Goal: Task Accomplishment & Management: Manage account settings

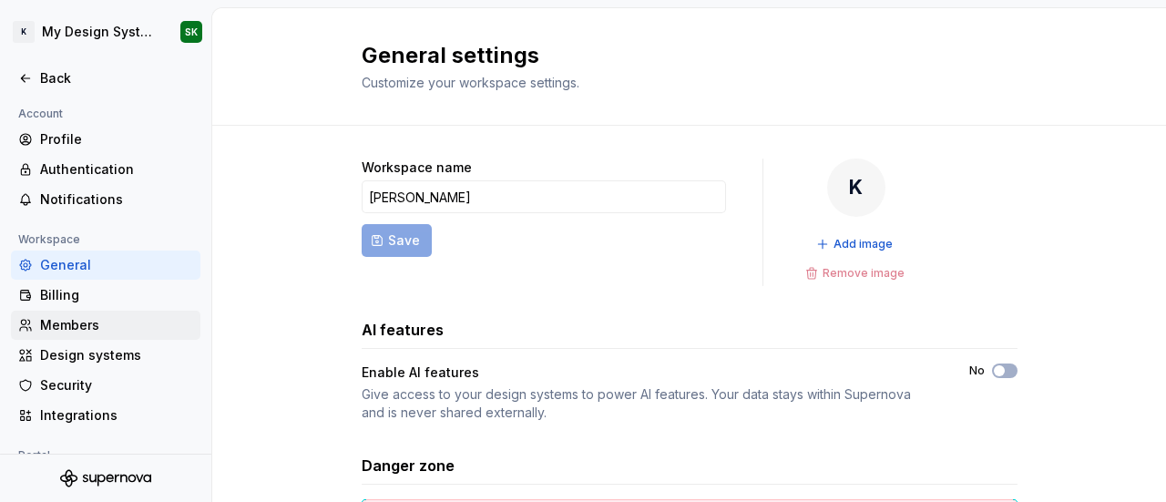
click at [83, 311] on div "Members" at bounding box center [105, 325] width 189 height 29
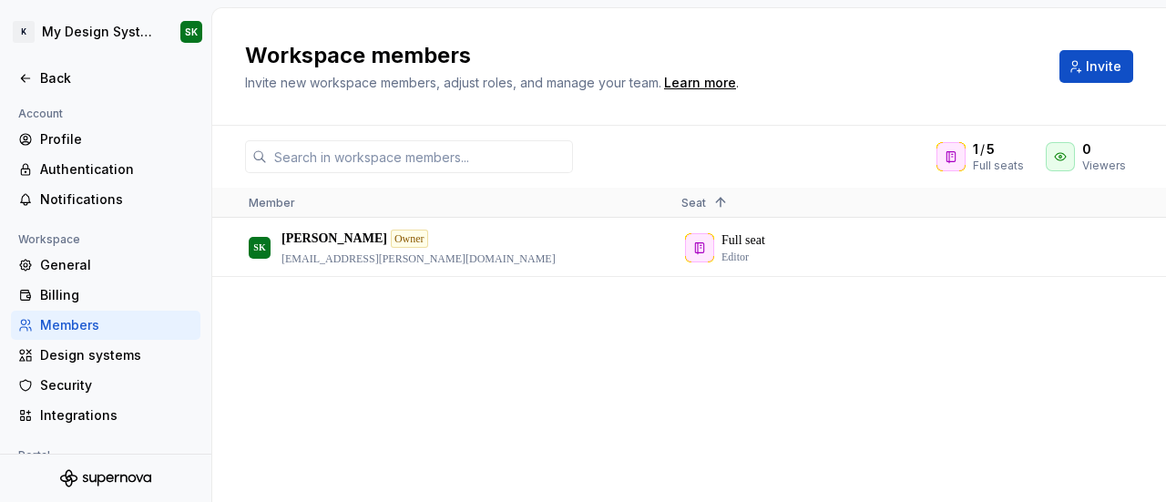
click at [438, 46] on h2 "Workspace members" at bounding box center [641, 55] width 793 height 29
copy h2 "members"
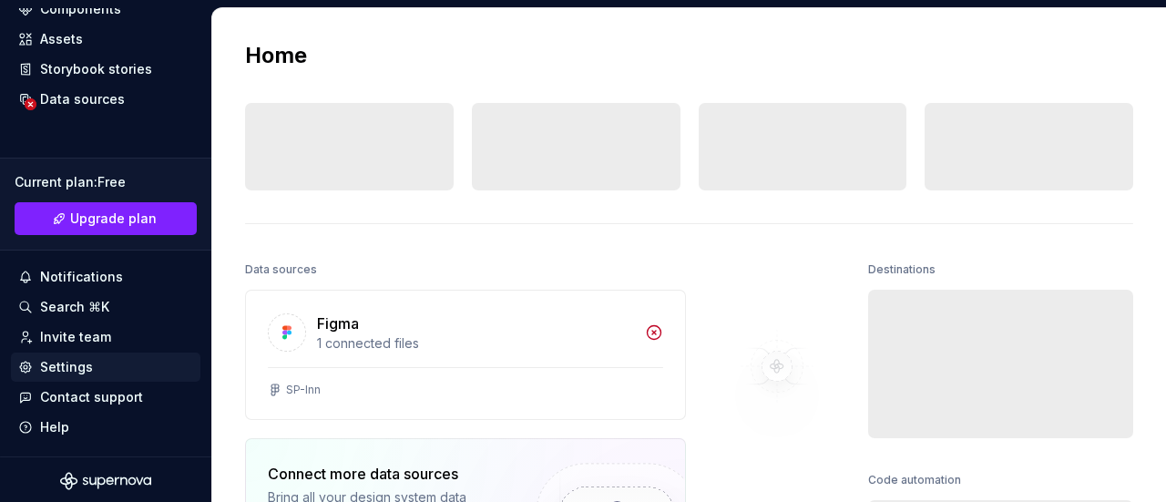
scroll to position [282, 0]
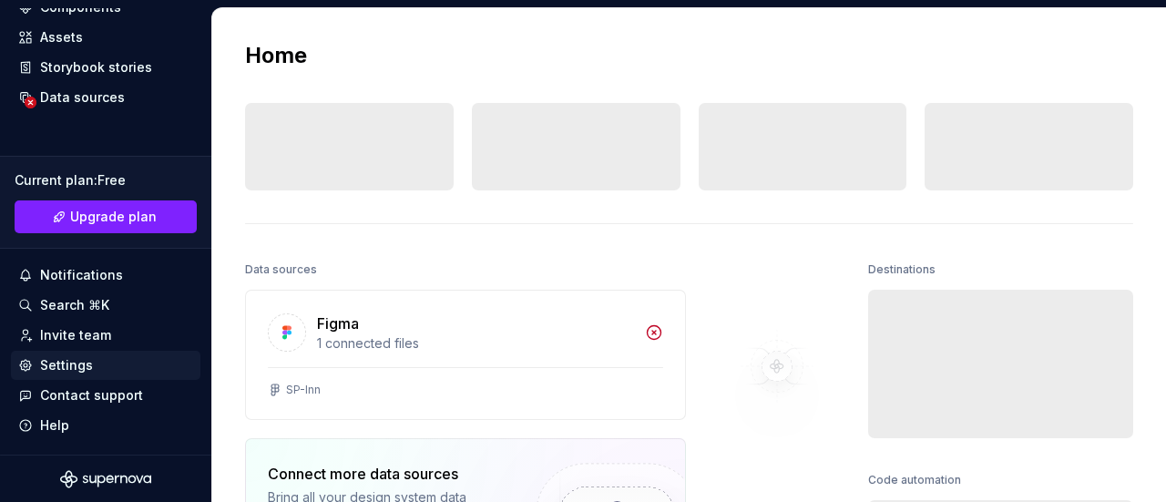
click at [77, 366] on div "Settings" at bounding box center [66, 365] width 53 height 18
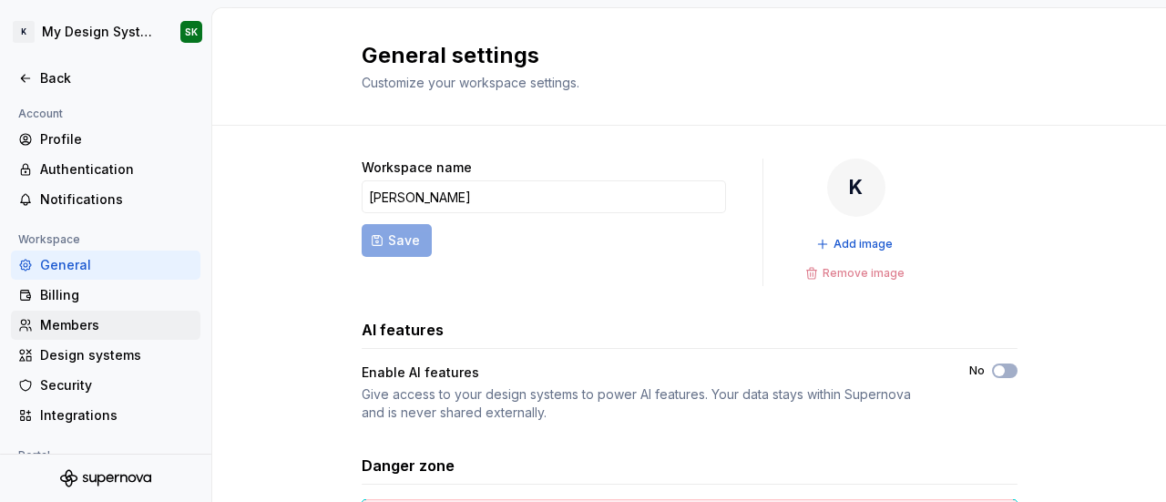
click at [81, 318] on div "Members" at bounding box center [116, 325] width 153 height 18
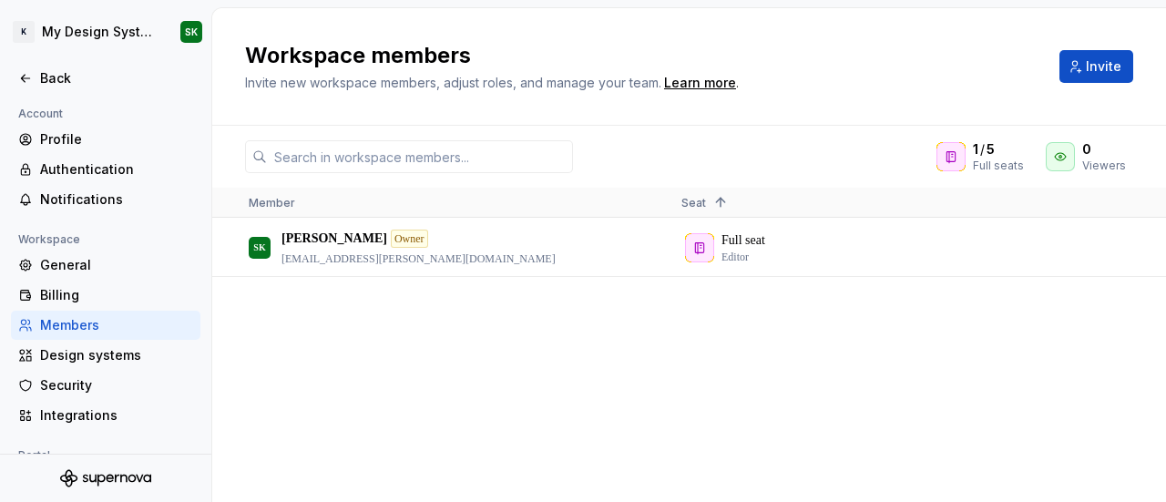
click at [446, 110] on div "Workspace members Invite new workspace members, adjust roles, and manage your t…" at bounding box center [689, 67] width 954 height 118
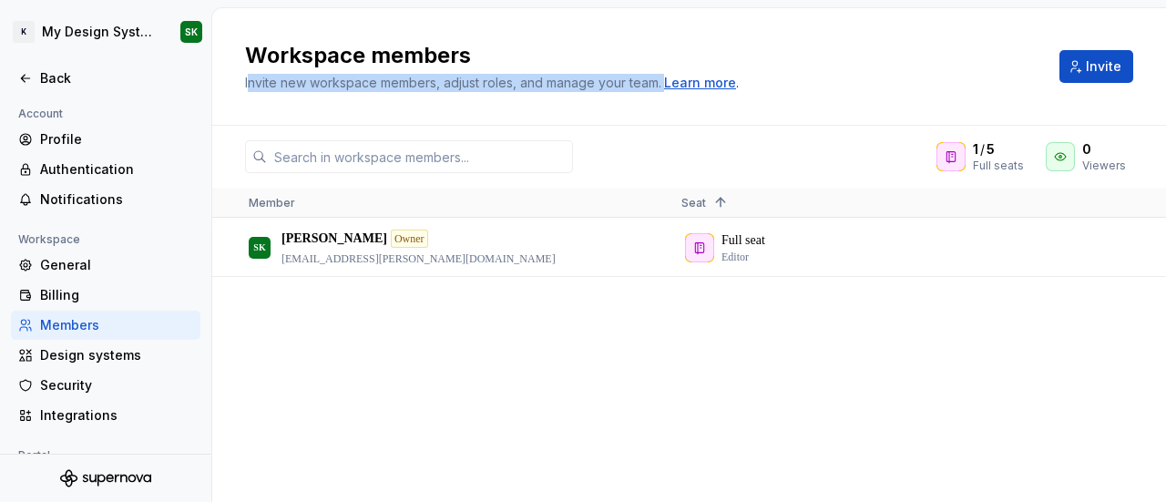
drag, startPoint x: 247, startPoint y: 77, endPoint x: 676, endPoint y: 87, distance: 429.2
click at [676, 87] on span "Invite new workspace members, adjust roles, and manage your team. Learn more ." at bounding box center [492, 84] width 494 height 14
copy span "nvite new workspace members, adjust roles, and manage your team. Learn more"
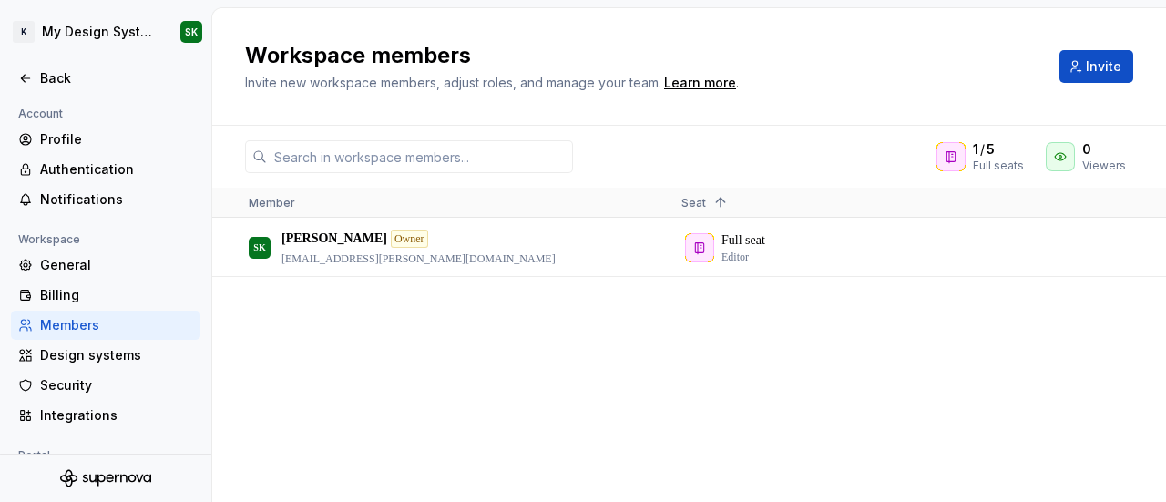
click at [435, 46] on h2 "Workspace members" at bounding box center [641, 55] width 793 height 29
drag, startPoint x: 483, startPoint y: 59, endPoint x: 255, endPoint y: 61, distance: 227.8
click at [255, 61] on h2 "Workspace members" at bounding box center [641, 55] width 793 height 29
copy h2 "Workspace members"
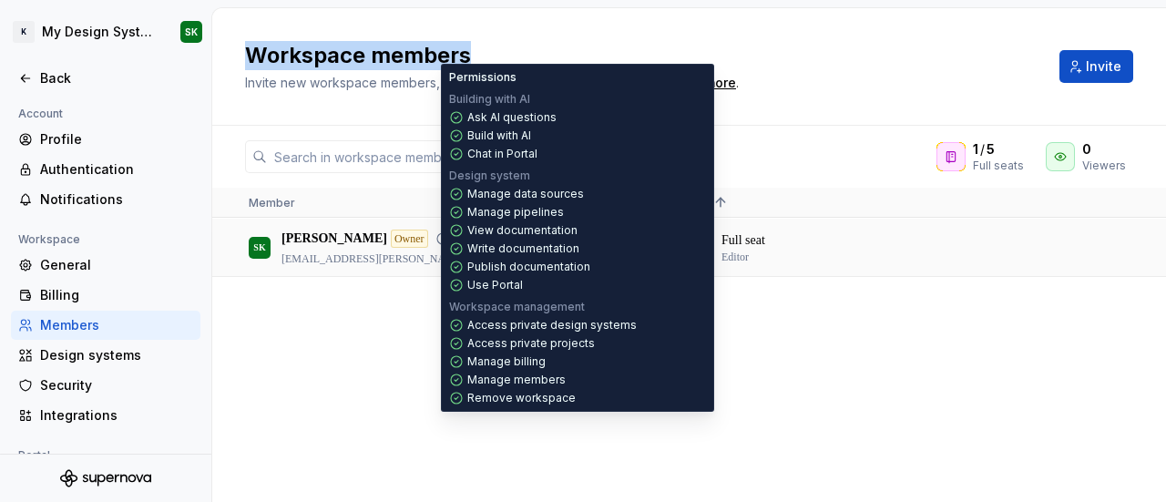
click at [435, 231] on icon at bounding box center [442, 238] width 15 height 15
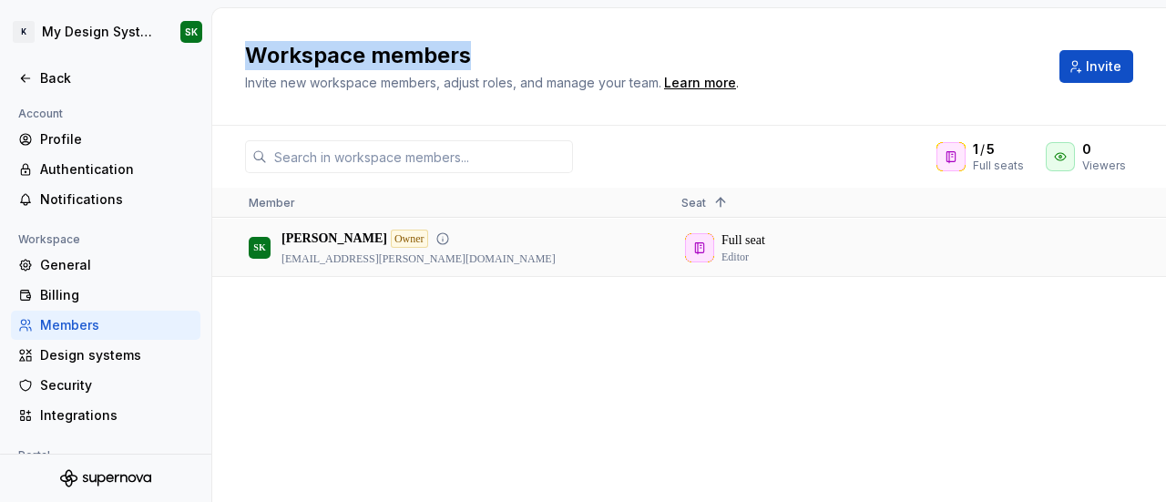
click at [437, 238] on icon at bounding box center [442, 238] width 11 height 11
click at [445, 67] on h2 "Workspace members" at bounding box center [641, 55] width 793 height 29
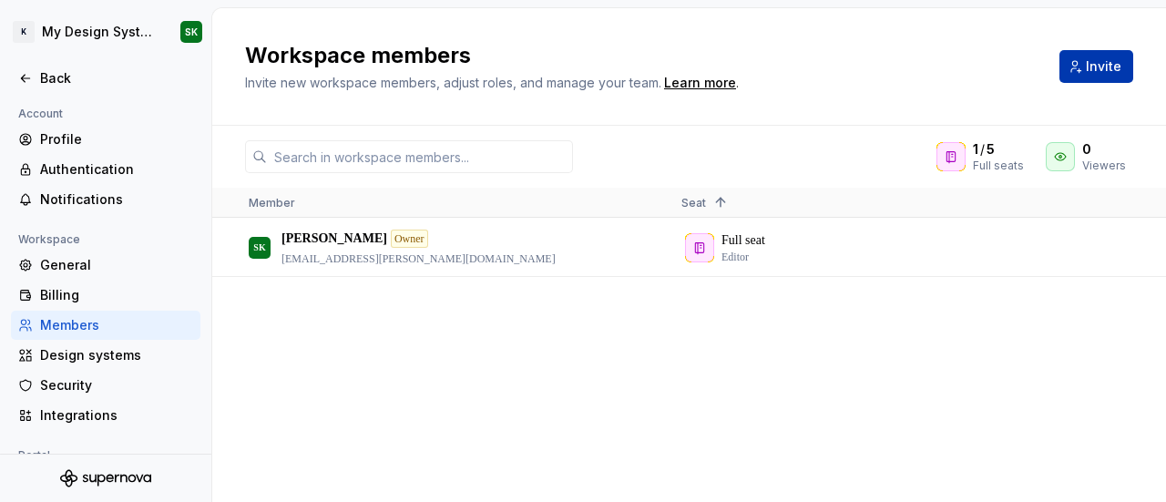
click at [1082, 67] on button "Invite" at bounding box center [1096, 66] width 74 height 33
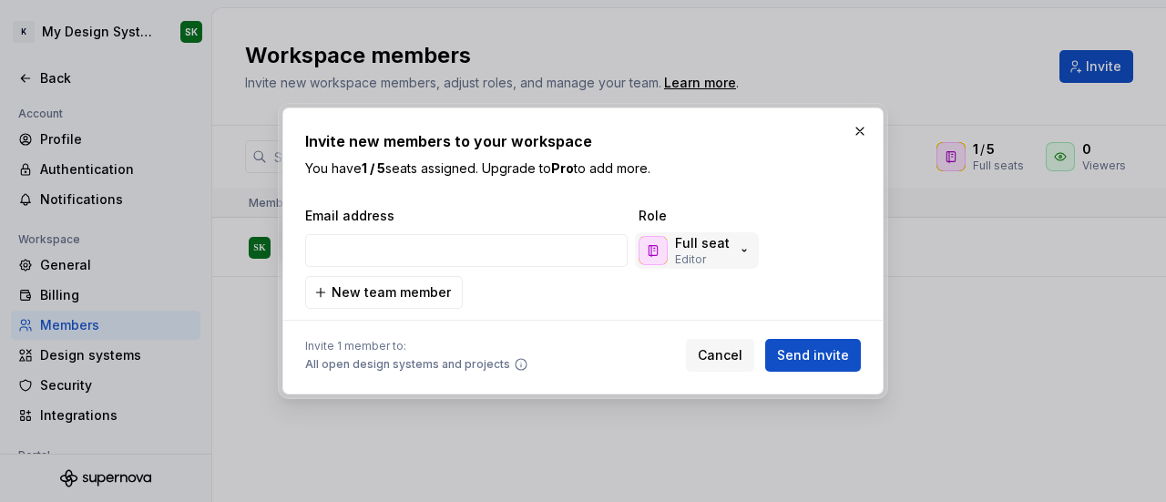
click at [738, 260] on div "Full seat Editor" at bounding box center [695, 250] width 113 height 33
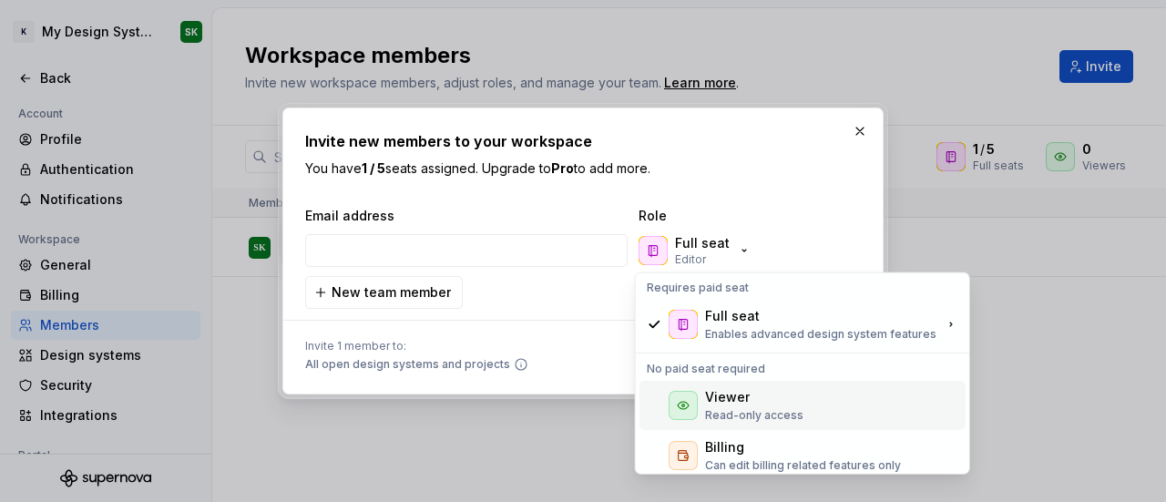
scroll to position [9, 0]
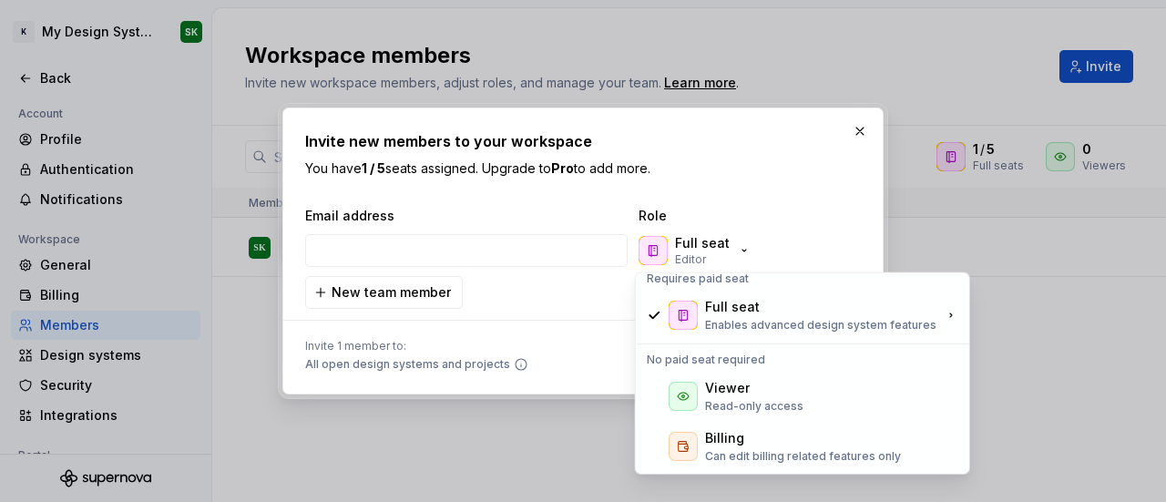
click at [756, 193] on div "Invite new members to your workspace You have 1 / 5 seats assigned. Upgrade to …" at bounding box center [583, 250] width 556 height 241
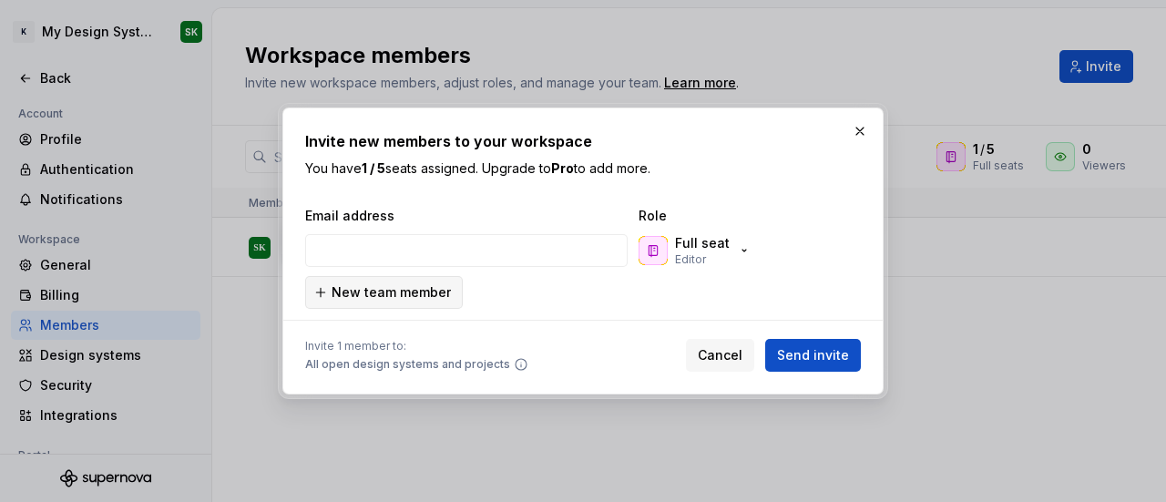
click at [445, 281] on button "New team member" at bounding box center [384, 292] width 158 height 33
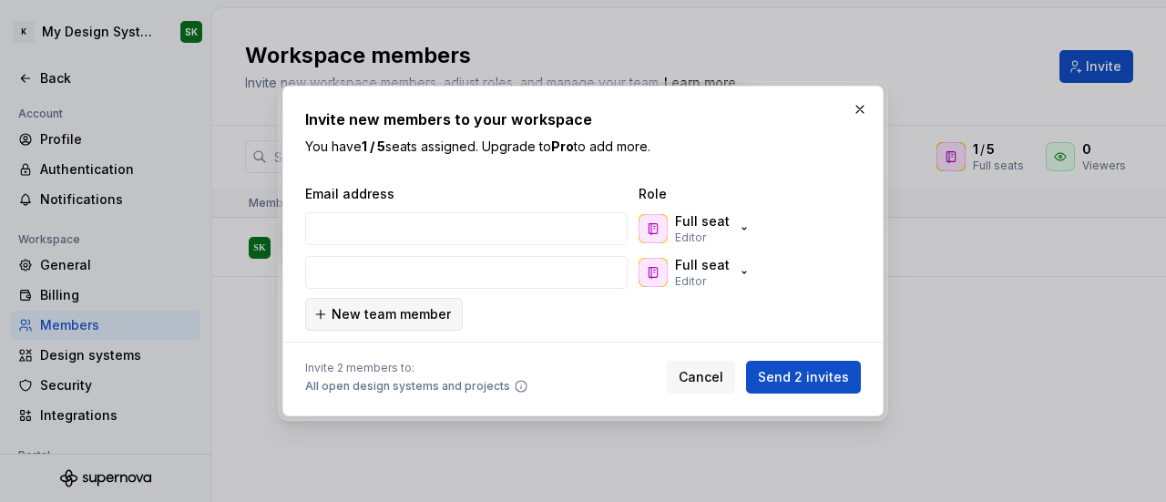
click at [412, 318] on span "New team member" at bounding box center [391, 314] width 119 height 18
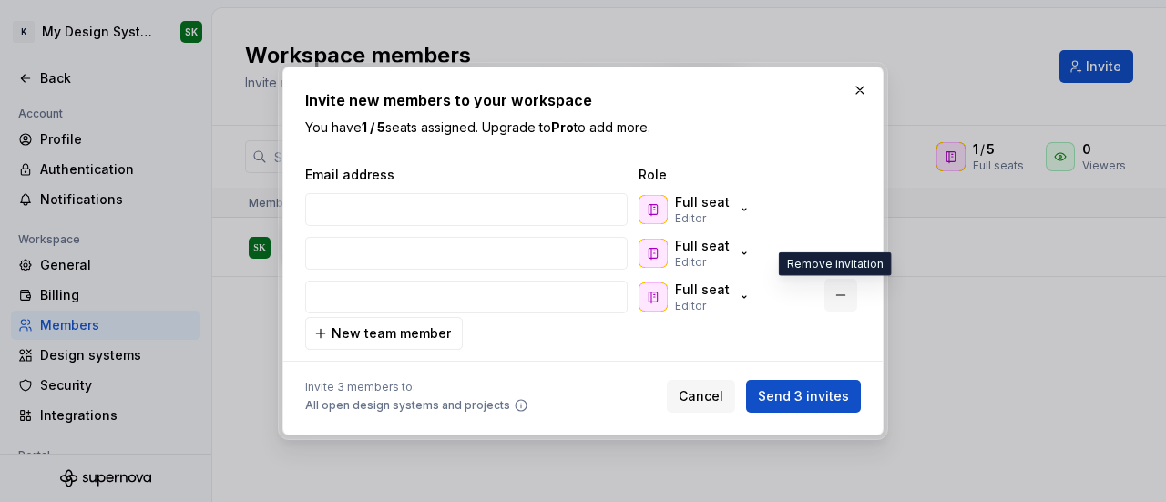
click at [829, 295] on button "button" at bounding box center [840, 295] width 33 height 33
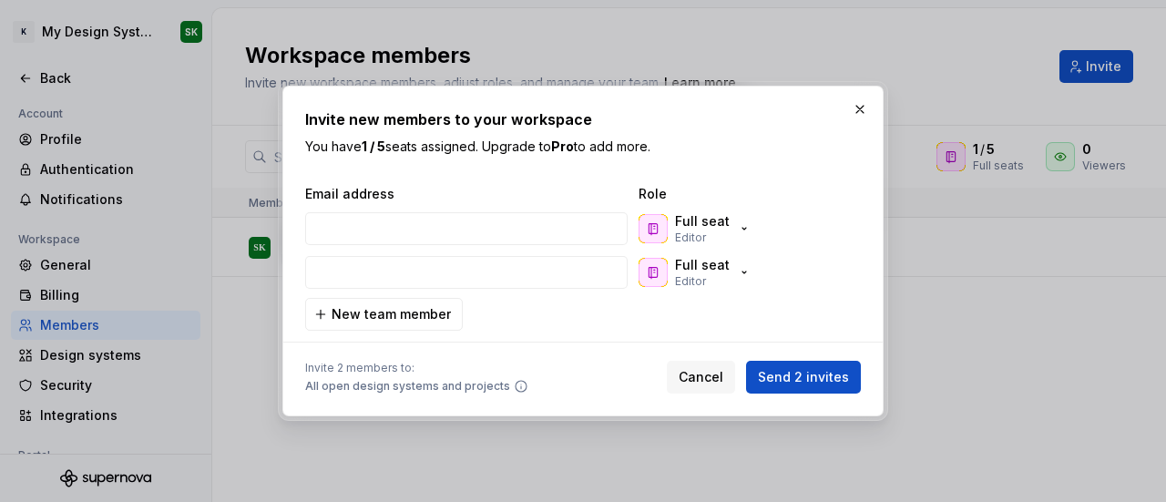
click at [865, 110] on button "button" at bounding box center [860, 110] width 26 height 26
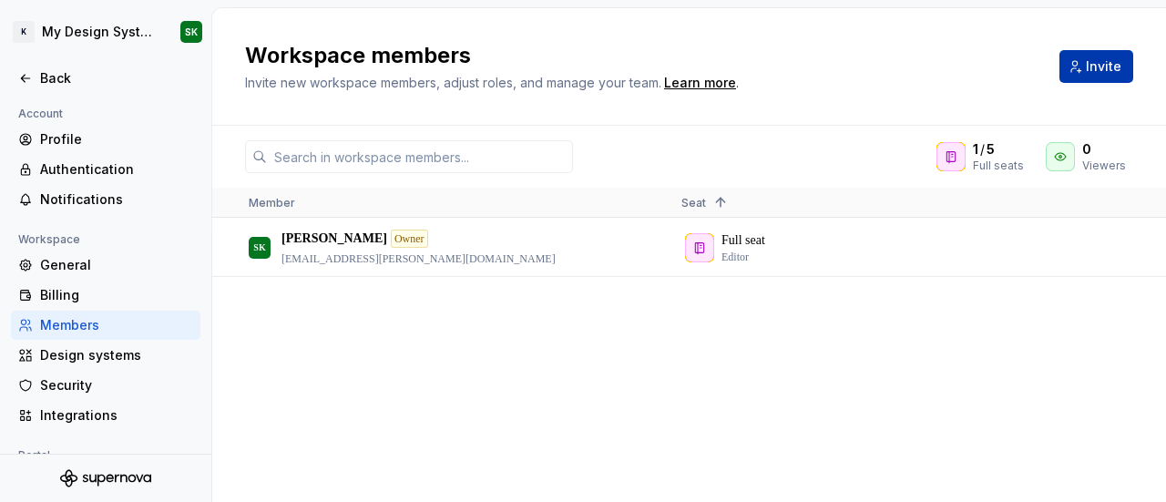
click at [1105, 67] on span "Invite" at bounding box center [1104, 66] width 36 height 18
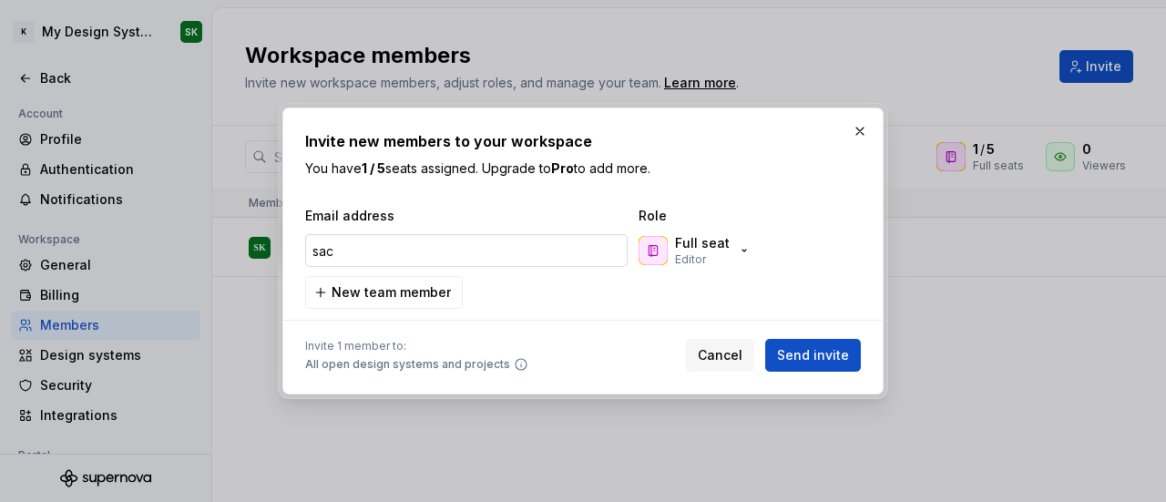
click at [507, 261] on input "sac" at bounding box center [466, 250] width 322 height 33
type input "sac@gmail.com"
click at [811, 348] on span "Send invite" at bounding box center [813, 355] width 72 height 18
